Goal: Transaction & Acquisition: Purchase product/service

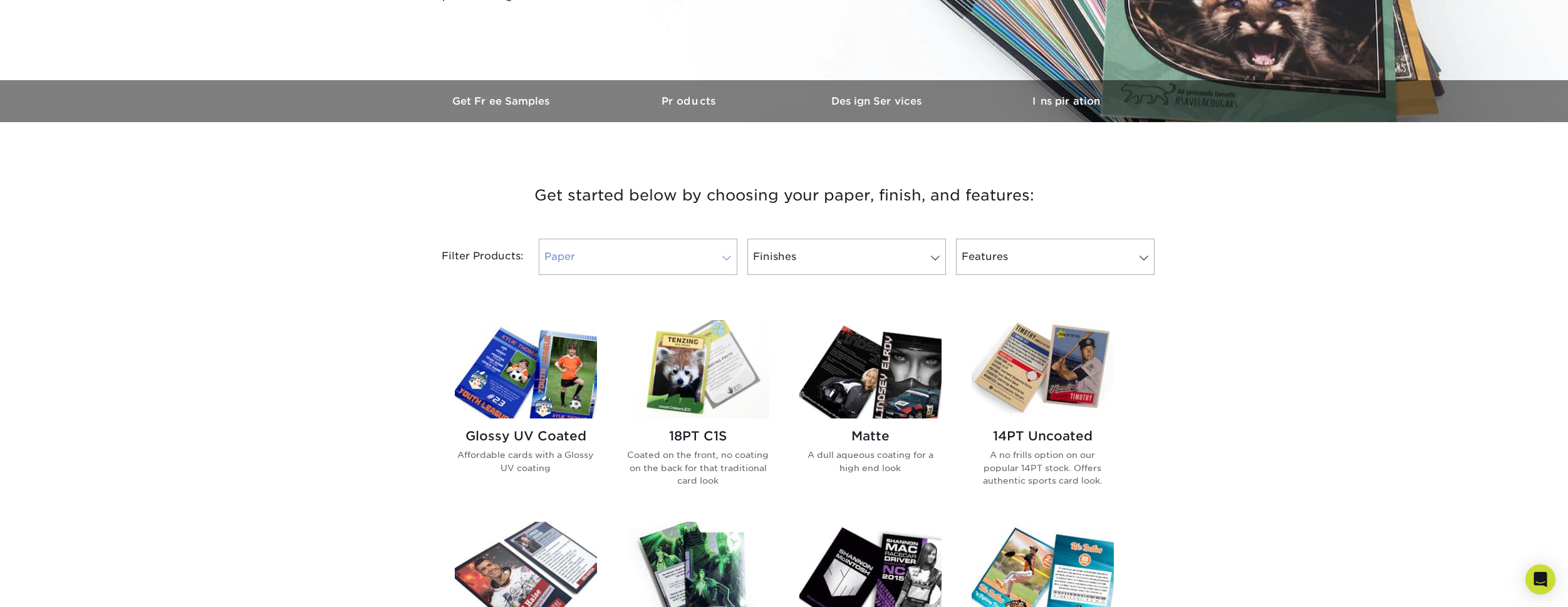
click at [600, 255] on link "Paper" at bounding box center [638, 257] width 199 height 36
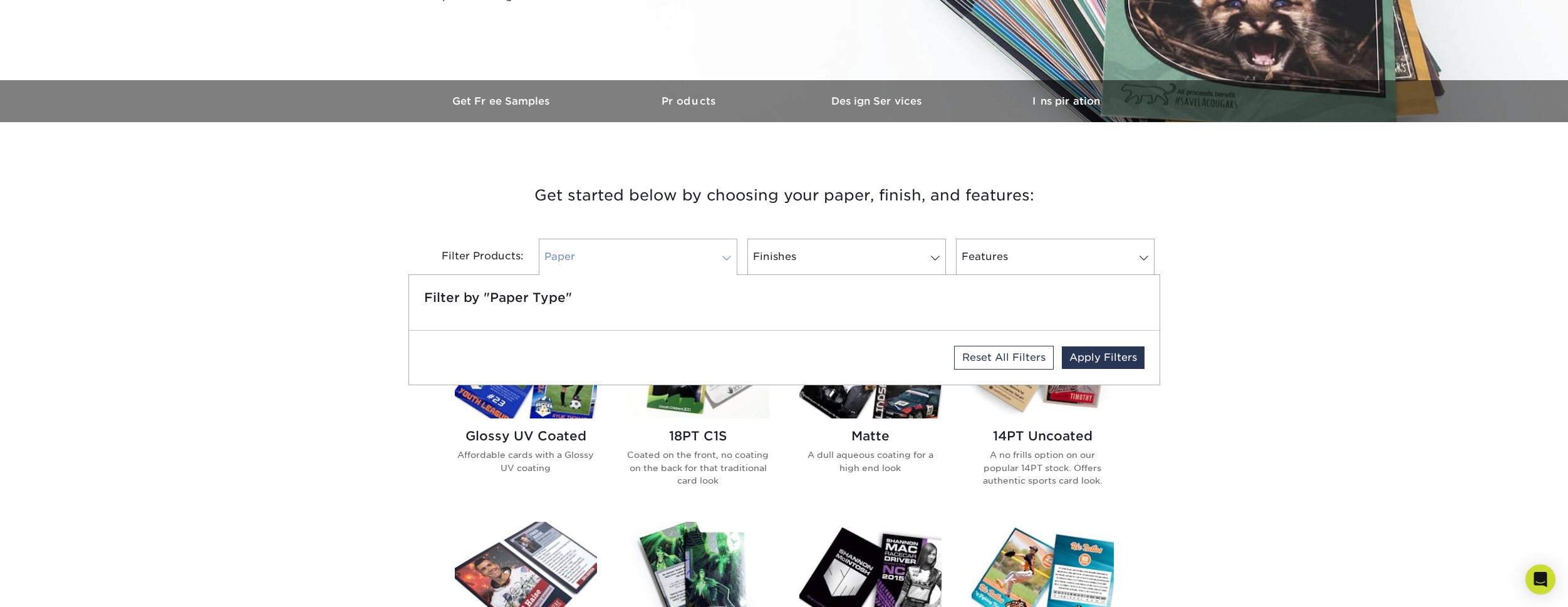
click at [599, 254] on link "Paper" at bounding box center [638, 257] width 199 height 36
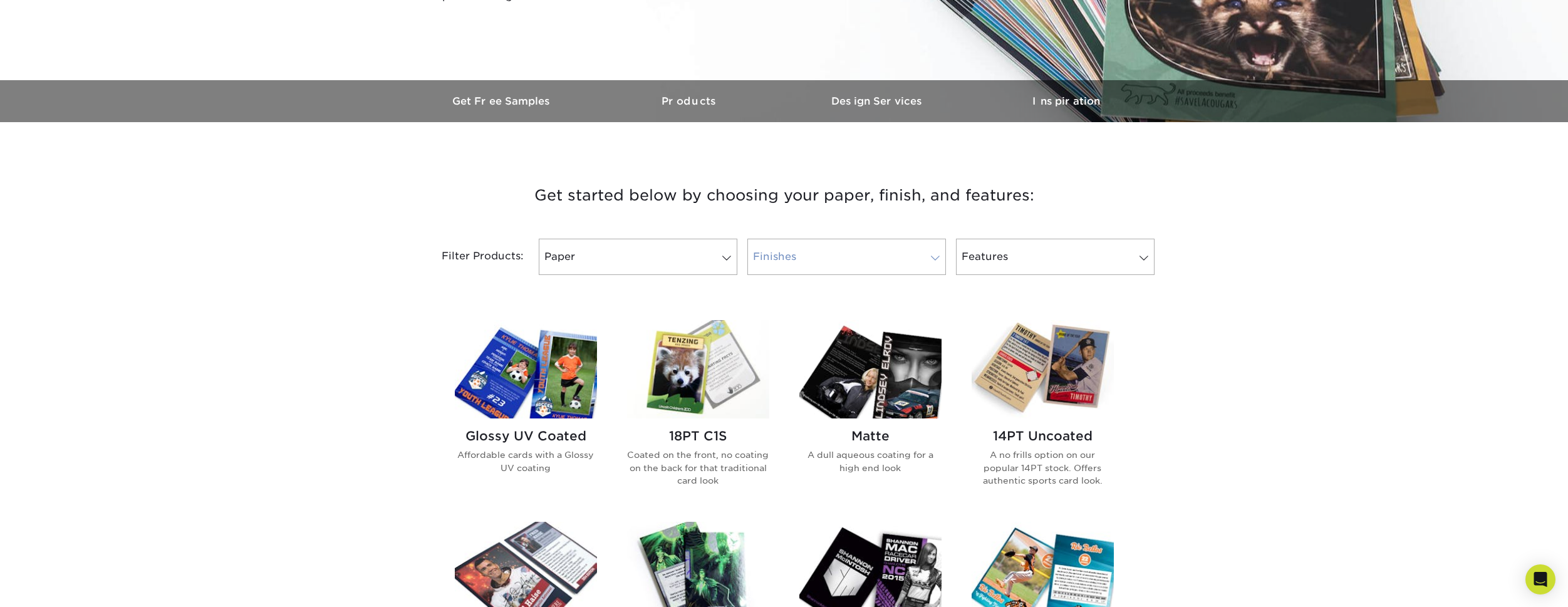
click at [783, 245] on link "Finishes" at bounding box center [847, 257] width 199 height 36
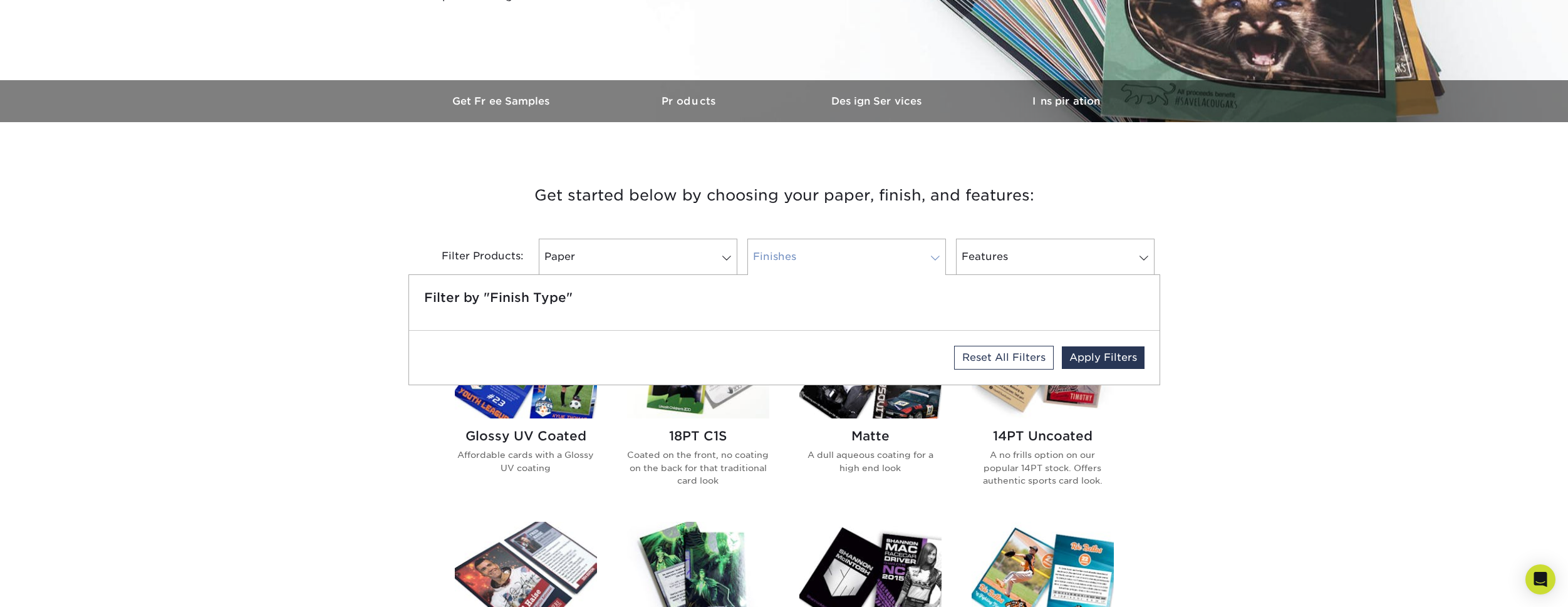
click at [783, 245] on link "Finishes" at bounding box center [847, 257] width 199 height 36
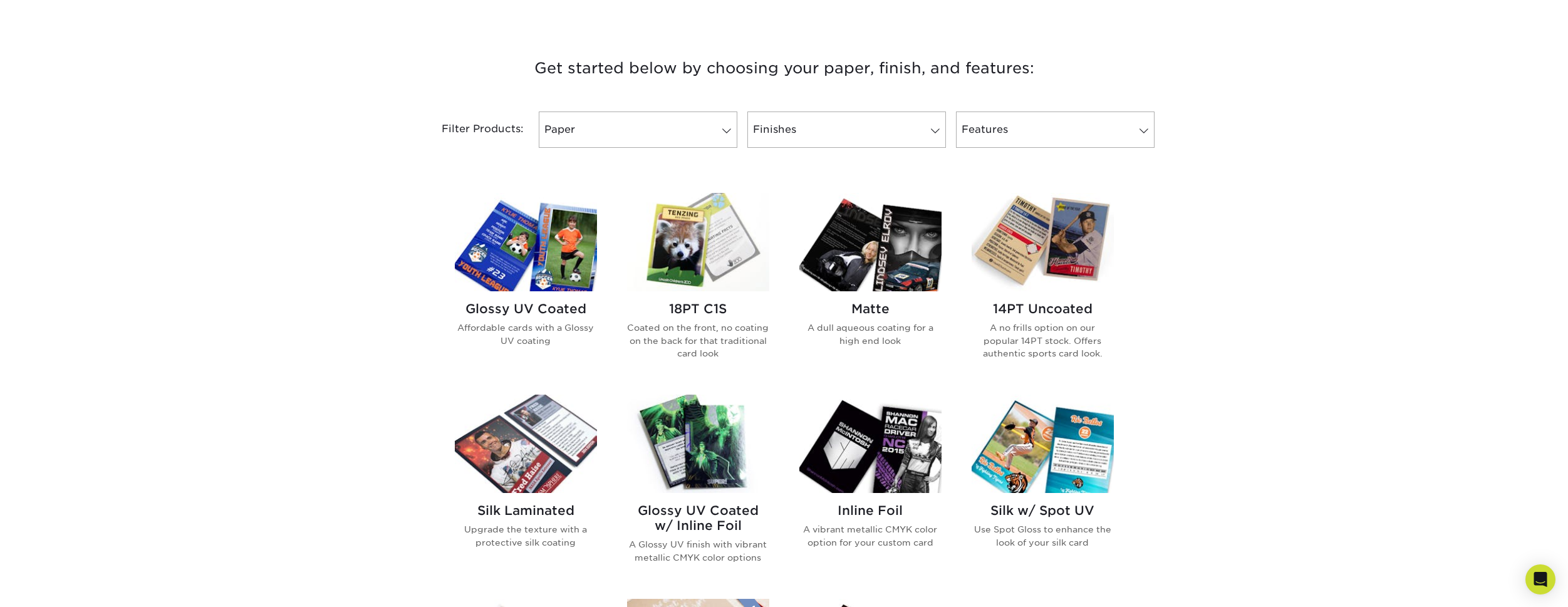
scroll to position [438, 0]
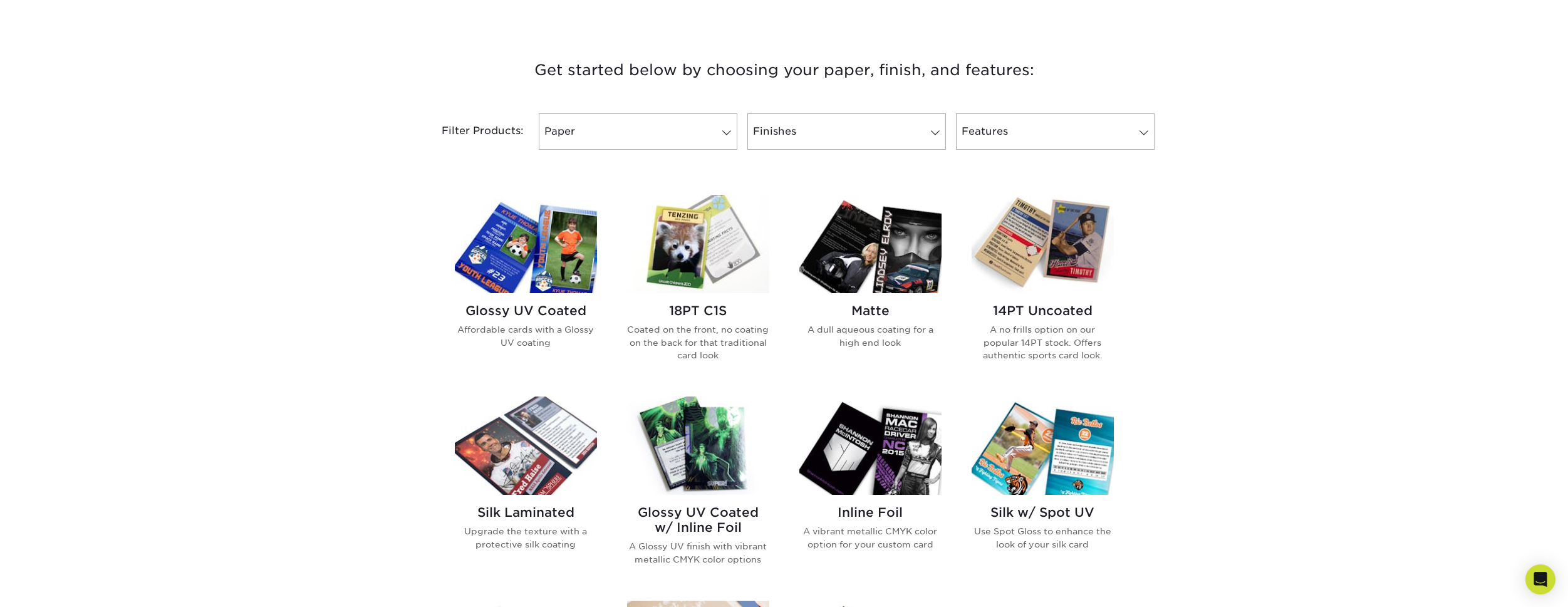
click at [717, 293] on img at bounding box center [698, 244] width 143 height 99
